Goal: Task Accomplishment & Management: Manage account settings

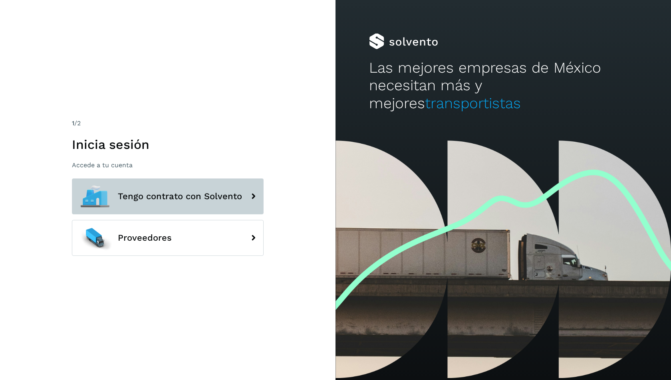
click at [177, 197] on span "Tengo contrato con Solvento" at bounding box center [180, 197] width 124 height 10
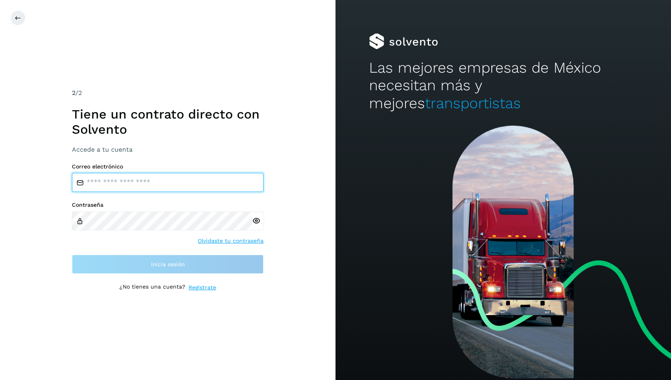
click at [186, 184] on input "email" at bounding box center [168, 182] width 192 height 19
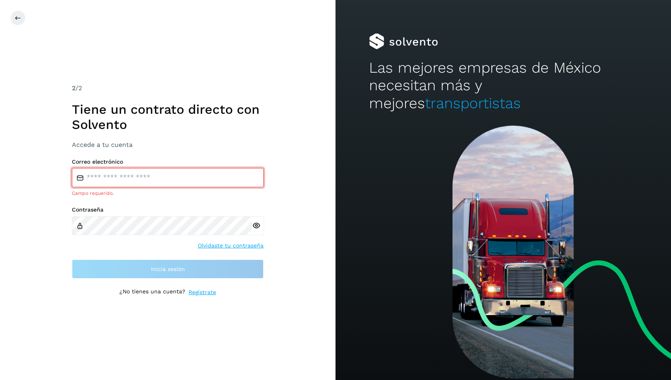
type input "**********"
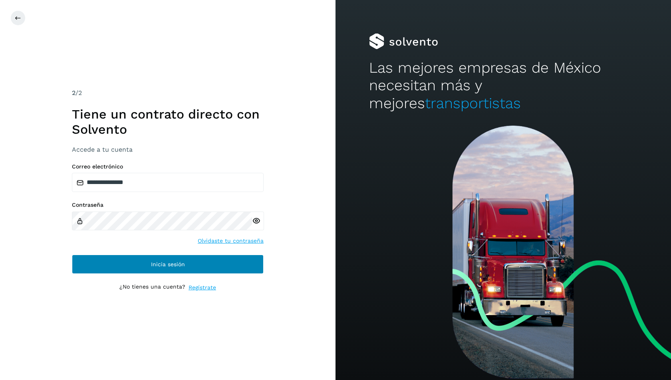
click at [176, 262] on span "Inicia sesión" at bounding box center [168, 265] width 34 height 6
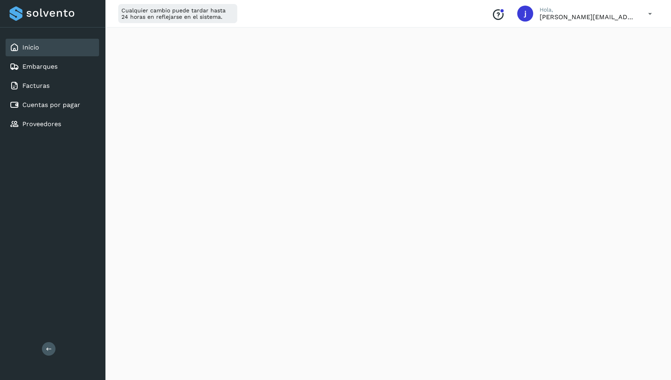
scroll to position [37, 0]
click at [63, 107] on div "Cuentas por pagar" at bounding box center [45, 105] width 71 height 10
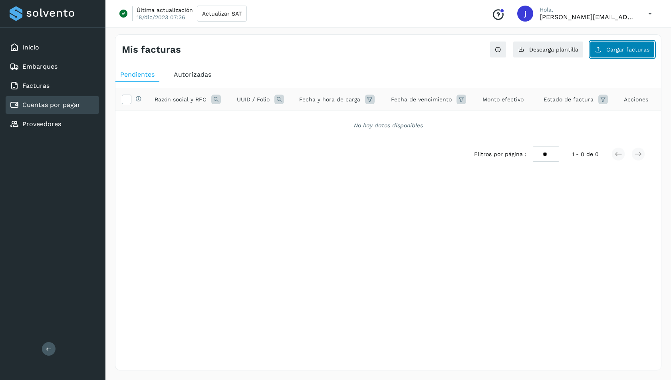
click at [632, 48] on span "Cargar facturas" at bounding box center [627, 50] width 43 height 6
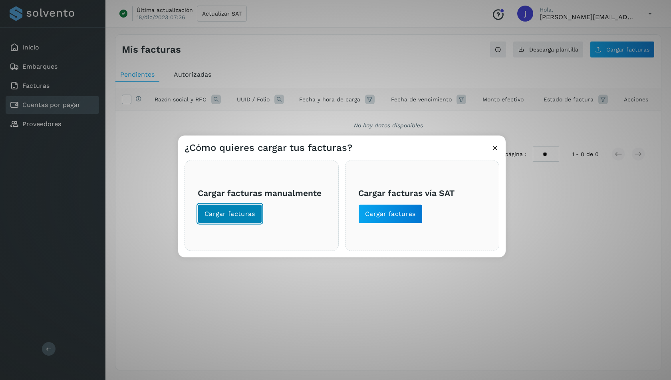
click at [222, 220] on button "Cargar facturas" at bounding box center [230, 213] width 64 height 19
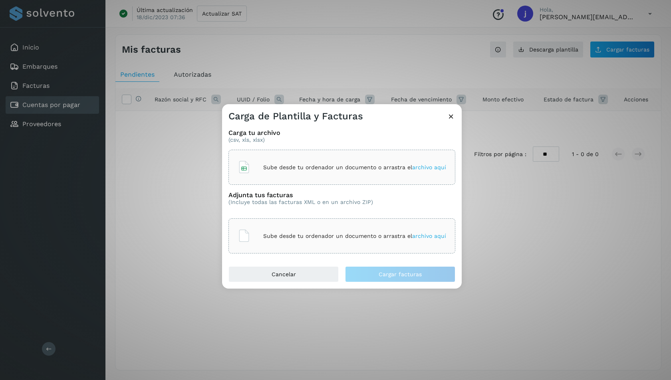
click at [315, 169] on p "Sube desde tu ordenador un documento o arrastra el archivo aquí" at bounding box center [354, 167] width 183 height 7
click at [326, 236] on p "Sube desde tu ordenador un documento o arrastra el archivo aquí" at bounding box center [354, 236] width 183 height 7
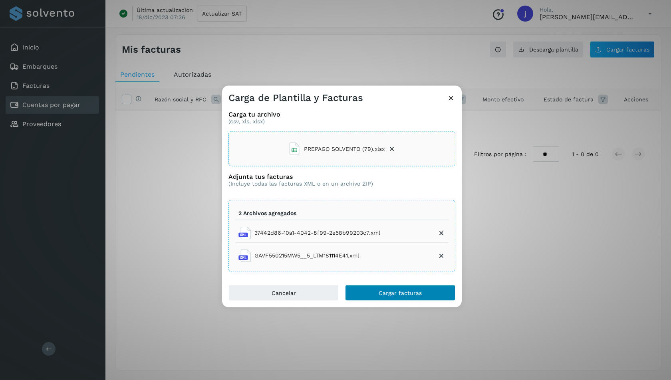
click at [400, 290] on span "Cargar facturas" at bounding box center [400, 293] width 43 height 6
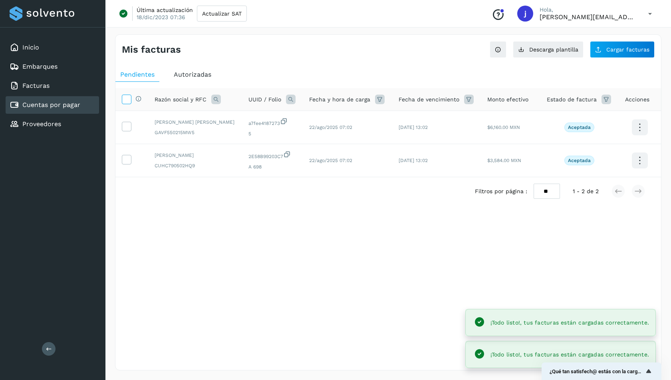
click at [126, 98] on icon at bounding box center [126, 99] width 8 height 8
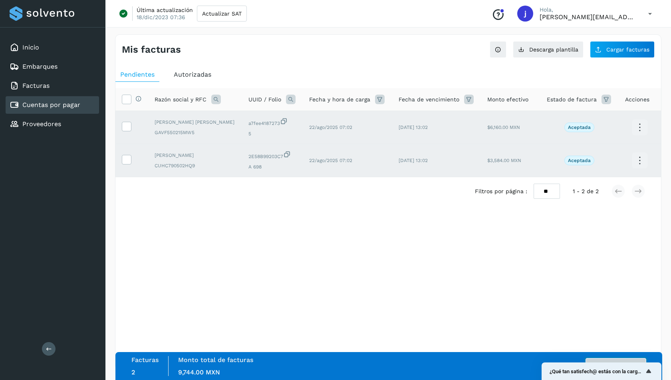
click at [603, 359] on button "Autorizar facturas" at bounding box center [615, 366] width 61 height 16
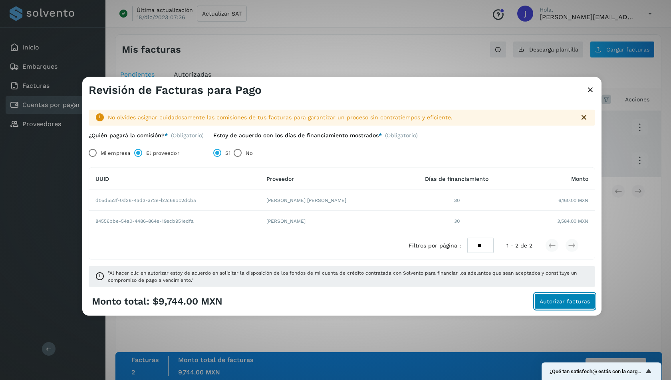
click at [559, 302] on span "Autorizar facturas" at bounding box center [564, 302] width 50 height 6
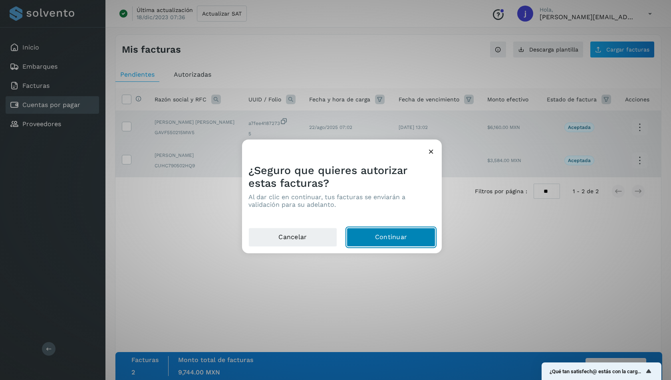
click at [410, 238] on button "Continuar" at bounding box center [391, 237] width 89 height 19
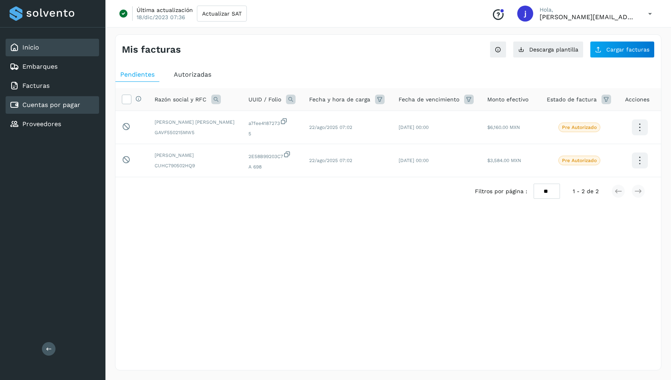
click at [45, 45] on div "Inicio" at bounding box center [52, 48] width 93 height 18
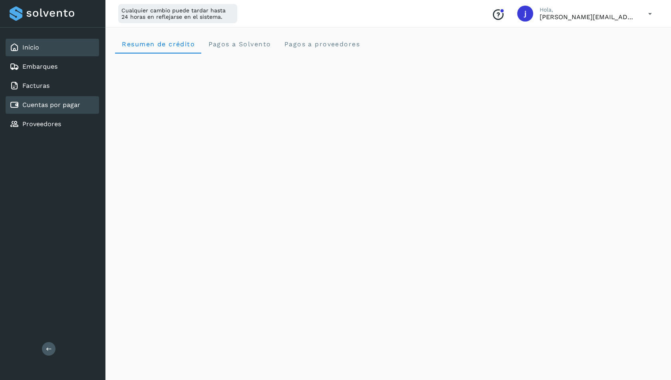
click at [60, 109] on div "Cuentas por pagar" at bounding box center [52, 105] width 93 height 18
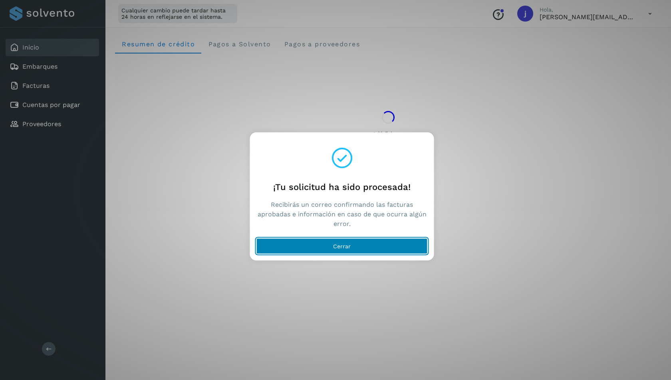
click at [327, 248] on button "Cerrar" at bounding box center [341, 246] width 171 height 16
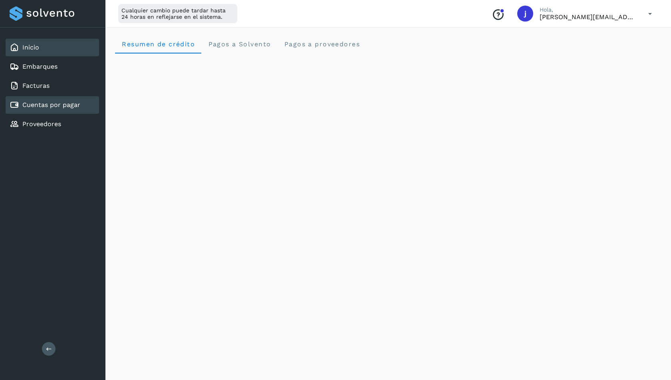
click at [30, 103] on link "Cuentas por pagar" at bounding box center [51, 105] width 58 height 8
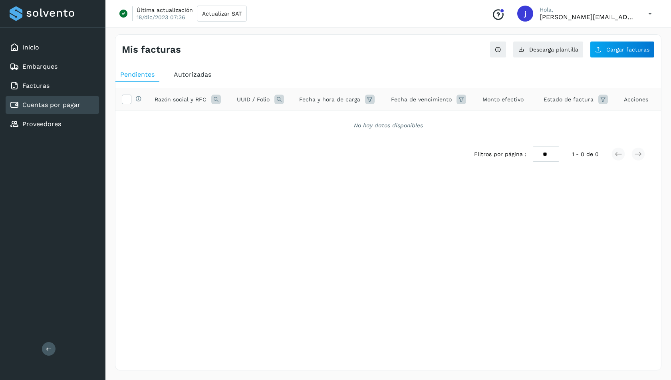
click at [188, 75] on span "Autorizadas" at bounding box center [193, 75] width 38 height 8
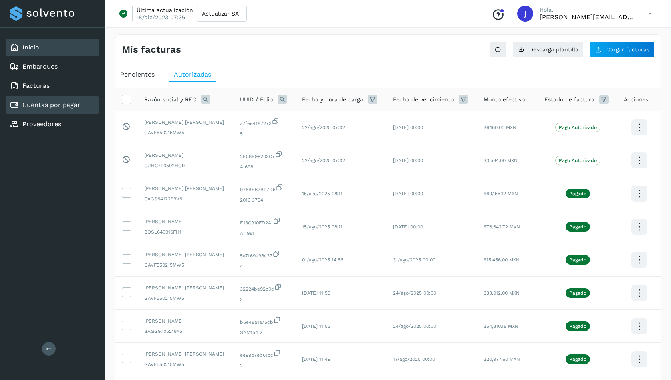
click at [52, 45] on div "Inicio" at bounding box center [52, 48] width 93 height 18
